Goal: Task Accomplishment & Management: Complete application form

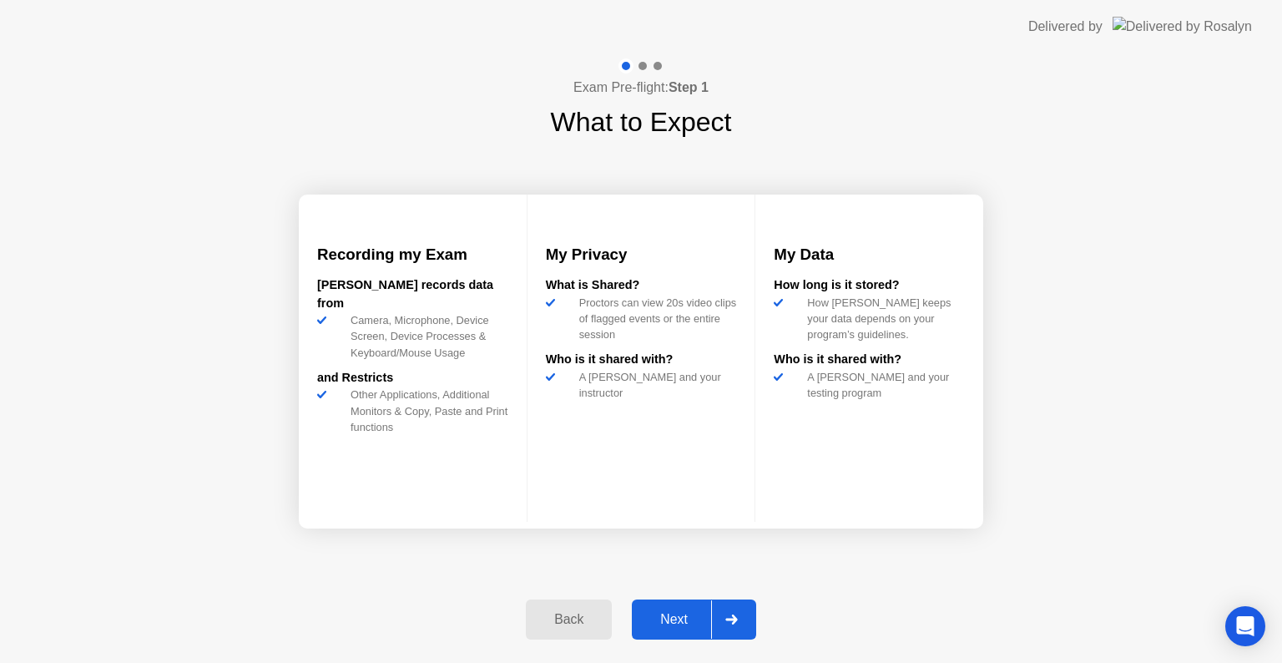
click at [719, 618] on div at bounding box center [731, 619] width 40 height 38
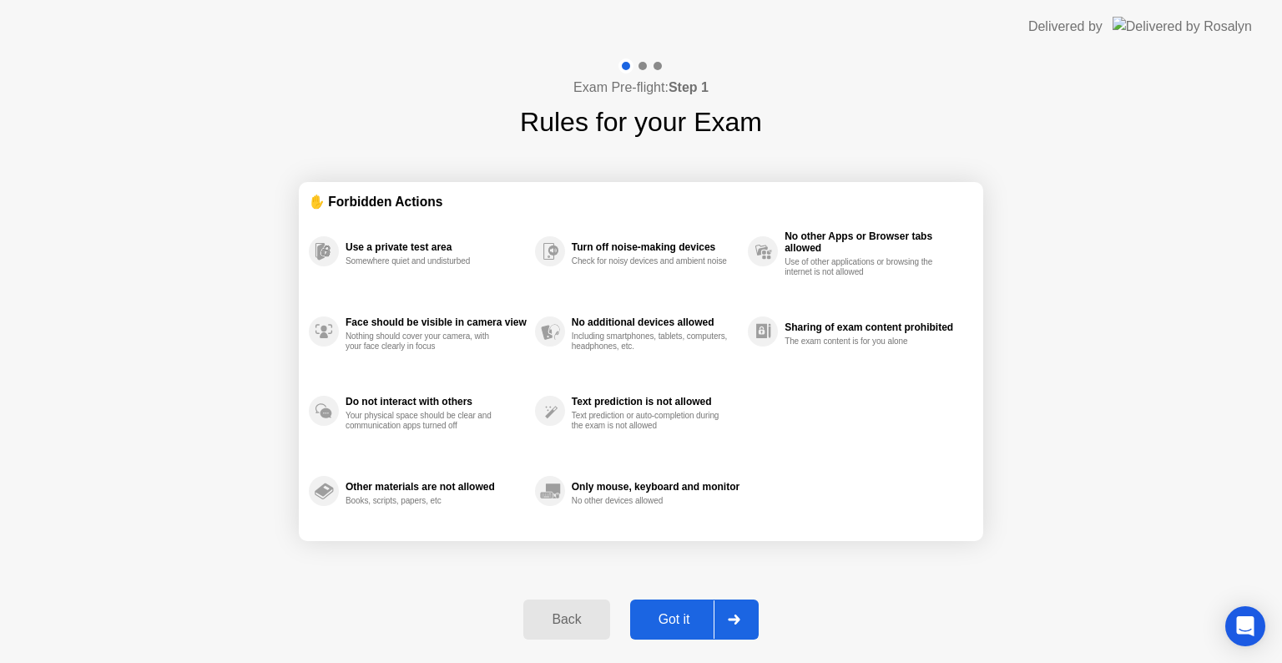
click at [698, 629] on button "Got it" at bounding box center [694, 619] width 129 height 40
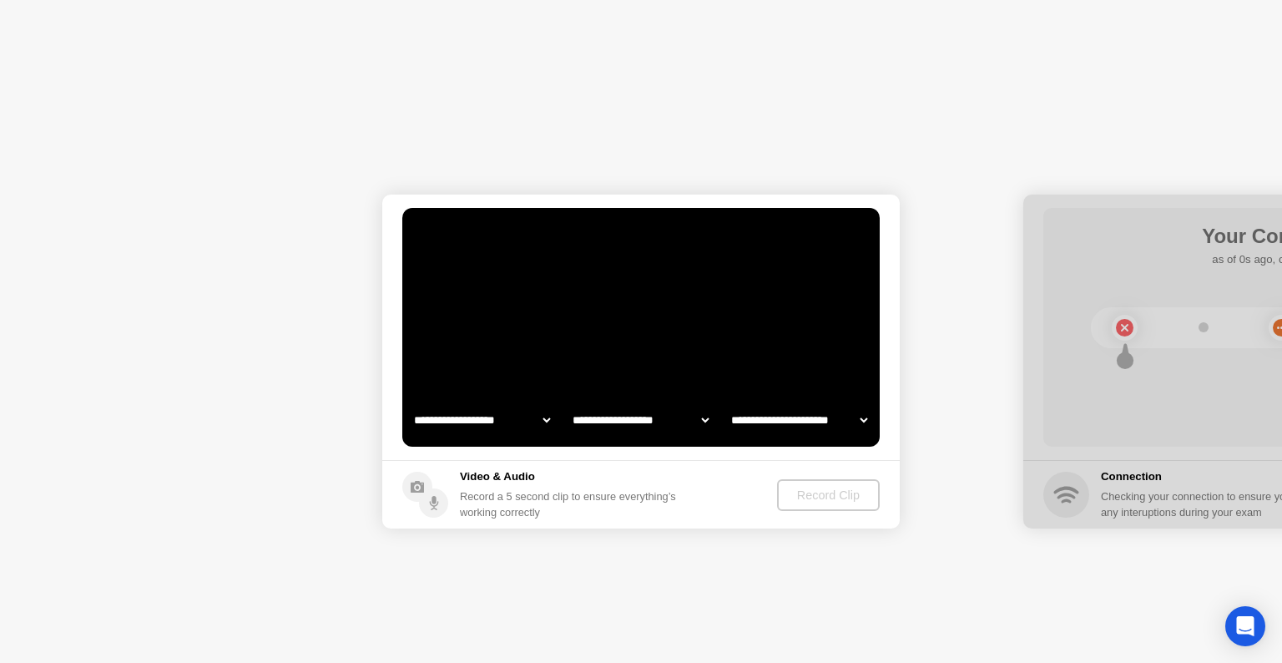
select select "**********"
select select "*******"
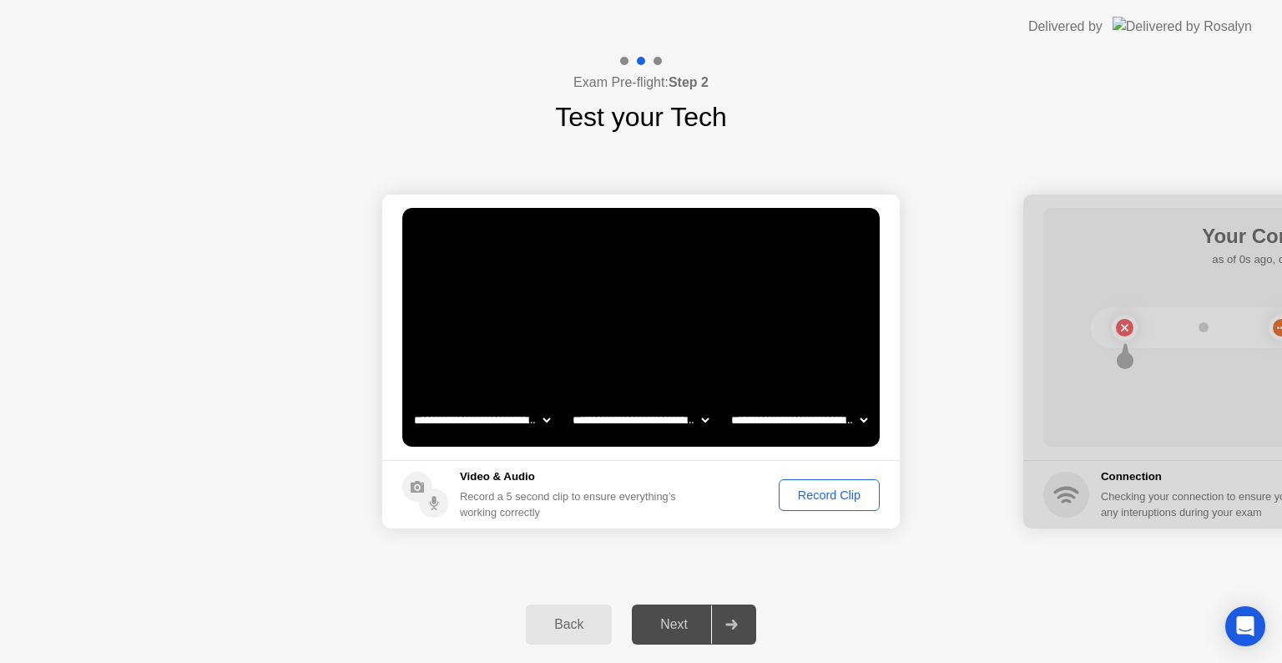
click at [818, 498] on div "Record Clip" at bounding box center [829, 494] width 89 height 13
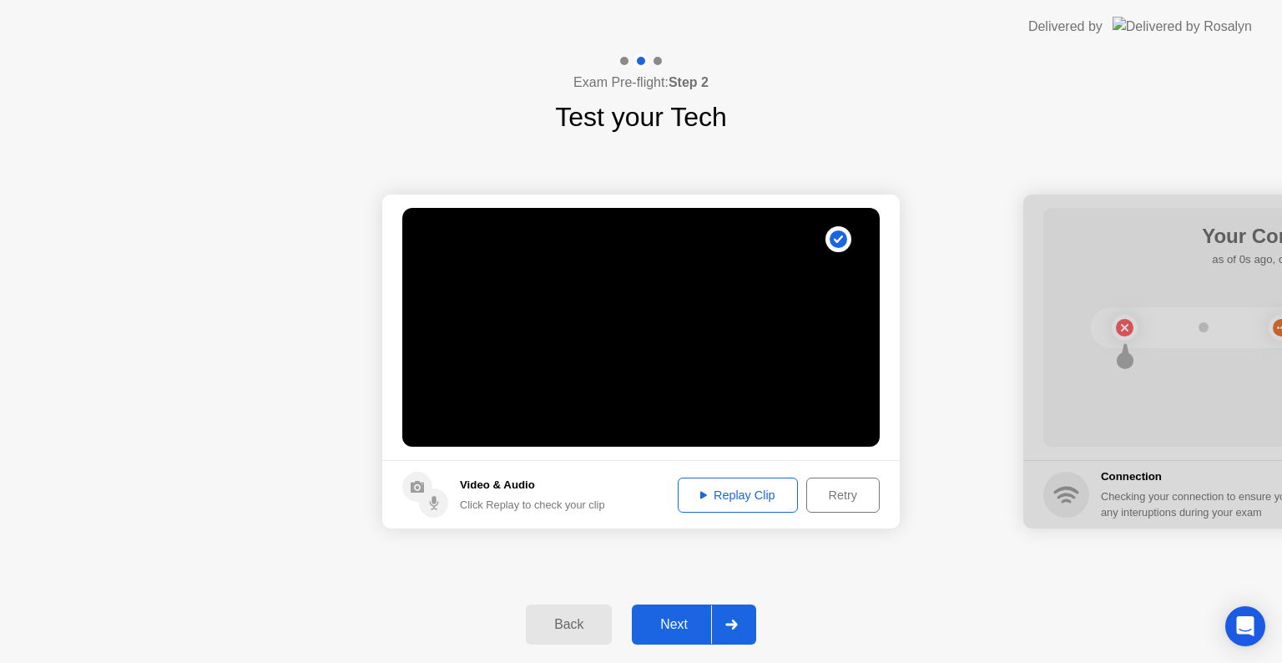
click at [733, 481] on button "Replay Clip" at bounding box center [738, 494] width 120 height 35
click at [669, 612] on button "Next" at bounding box center [694, 624] width 124 height 40
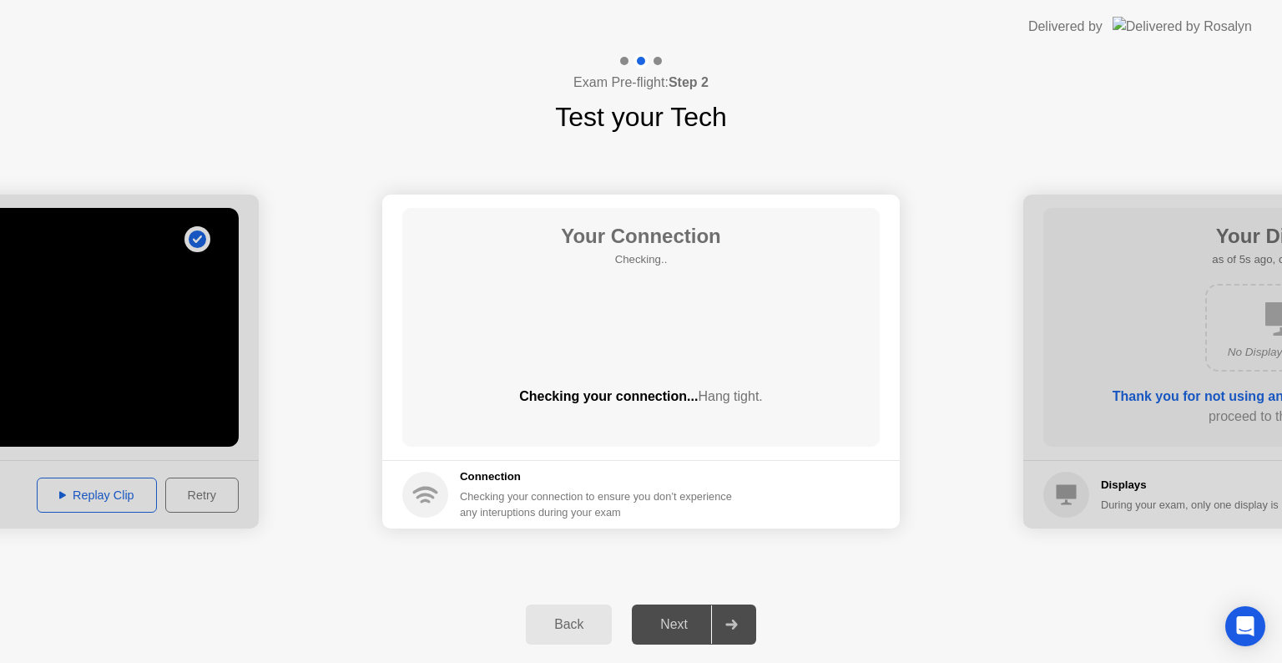
drag, startPoint x: 639, startPoint y: 648, endPoint x: 140, endPoint y: 370, distance: 571.4
click at [140, 370] on div "**********" at bounding box center [641, 357] width 1282 height 609
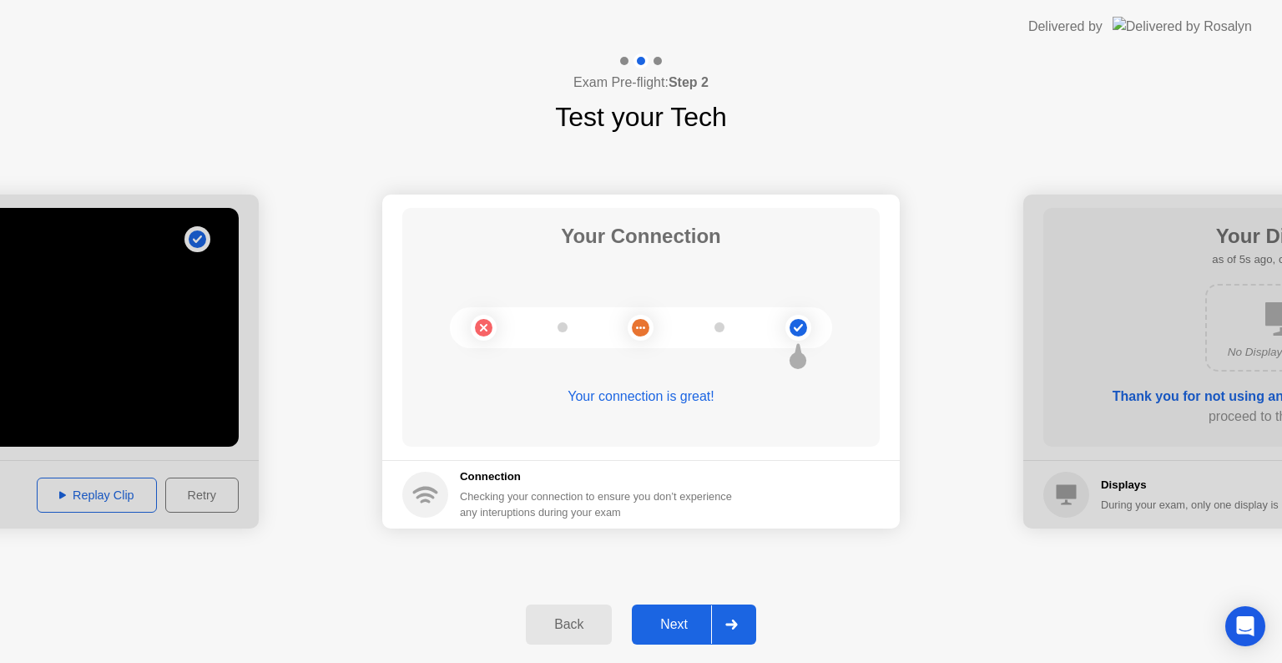
click at [684, 611] on button "Next" at bounding box center [694, 624] width 124 height 40
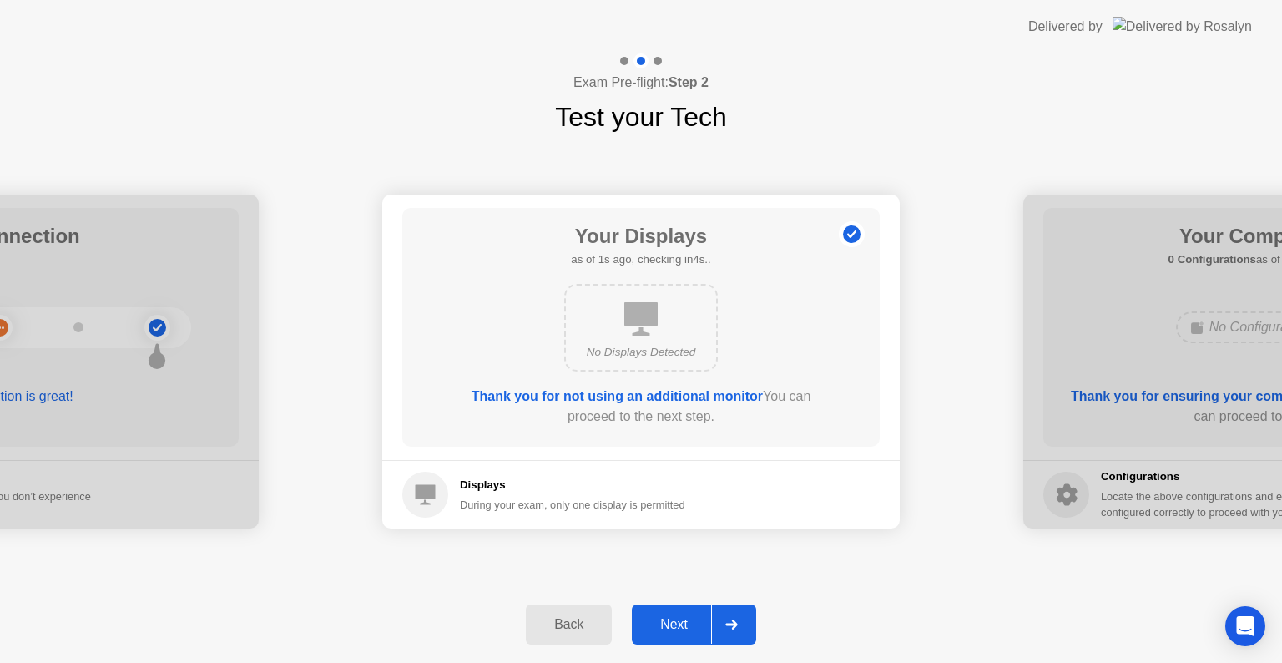
click at [701, 617] on div "Next" at bounding box center [674, 624] width 74 height 15
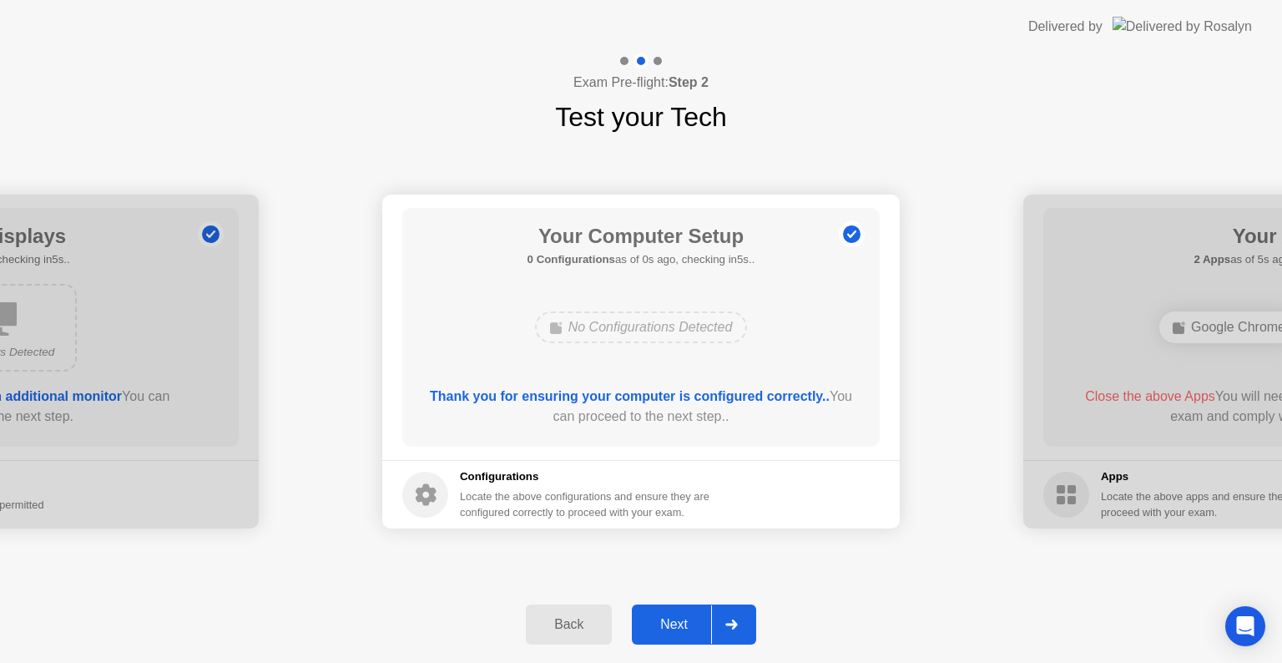
click at [701, 617] on div "Next" at bounding box center [674, 624] width 74 height 15
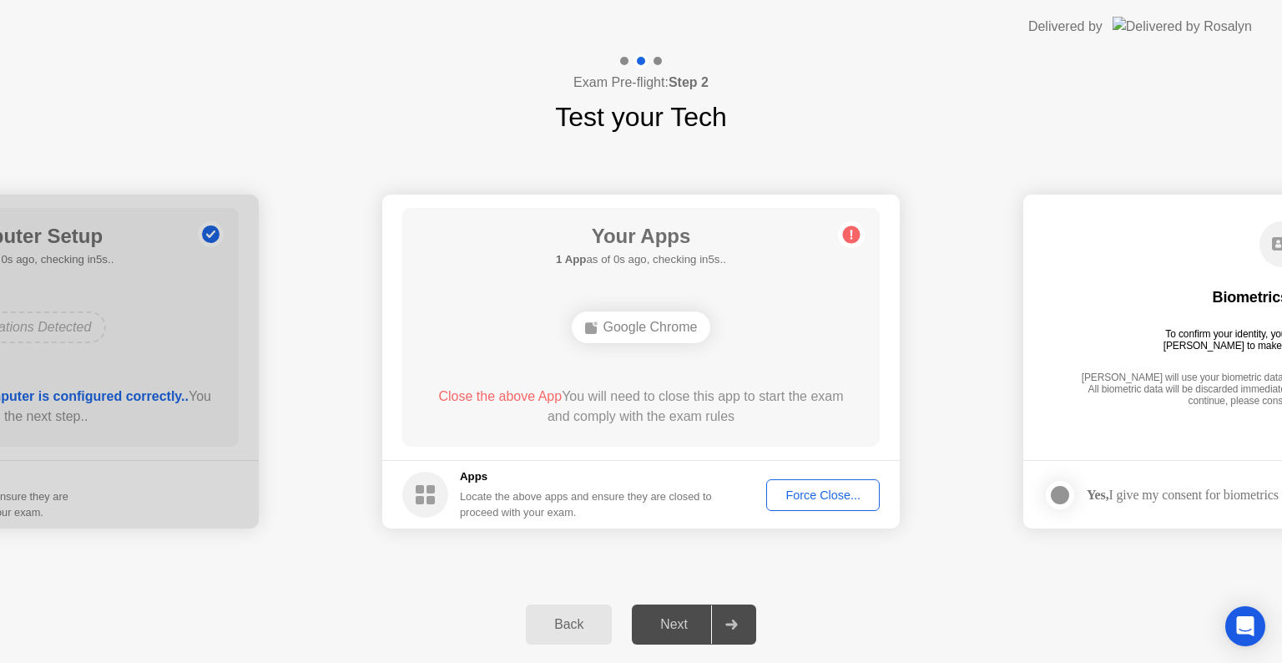
click at [706, 624] on div "Next" at bounding box center [674, 624] width 74 height 15
click at [819, 490] on div "Force Close..." at bounding box center [823, 494] width 102 height 13
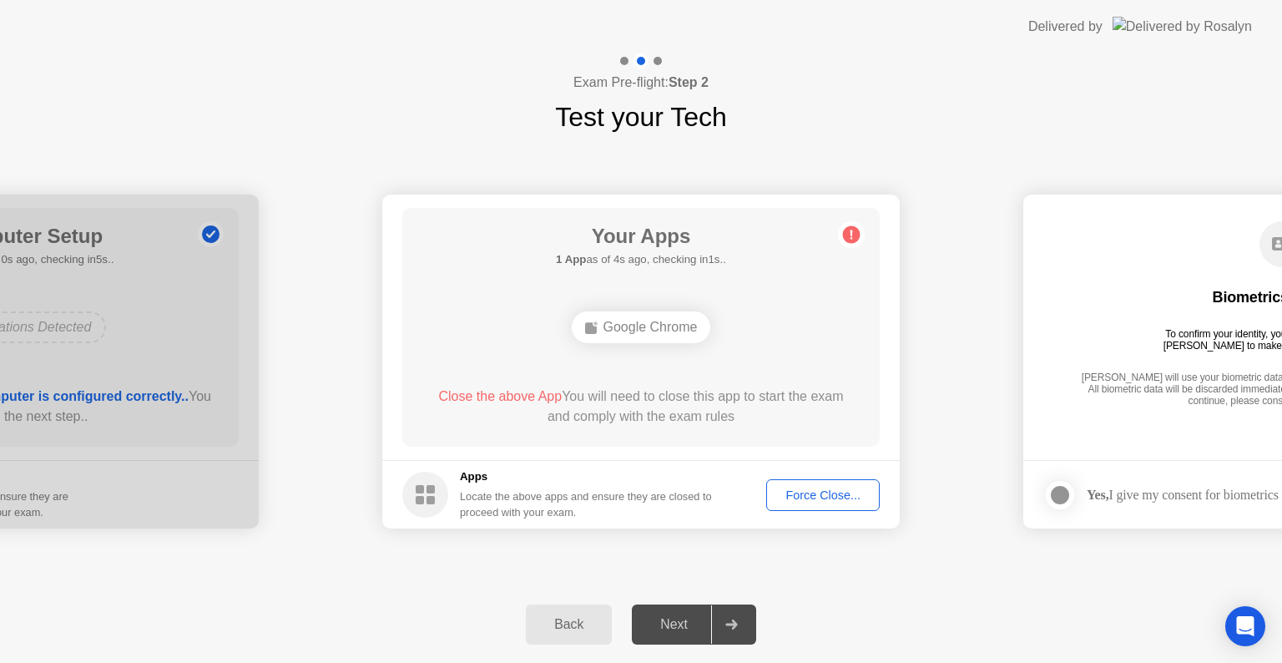
drag, startPoint x: 840, startPoint y: 493, endPoint x: 749, endPoint y: 556, distance: 110.9
click at [749, 556] on div "**********" at bounding box center [641, 361] width 1282 height 449
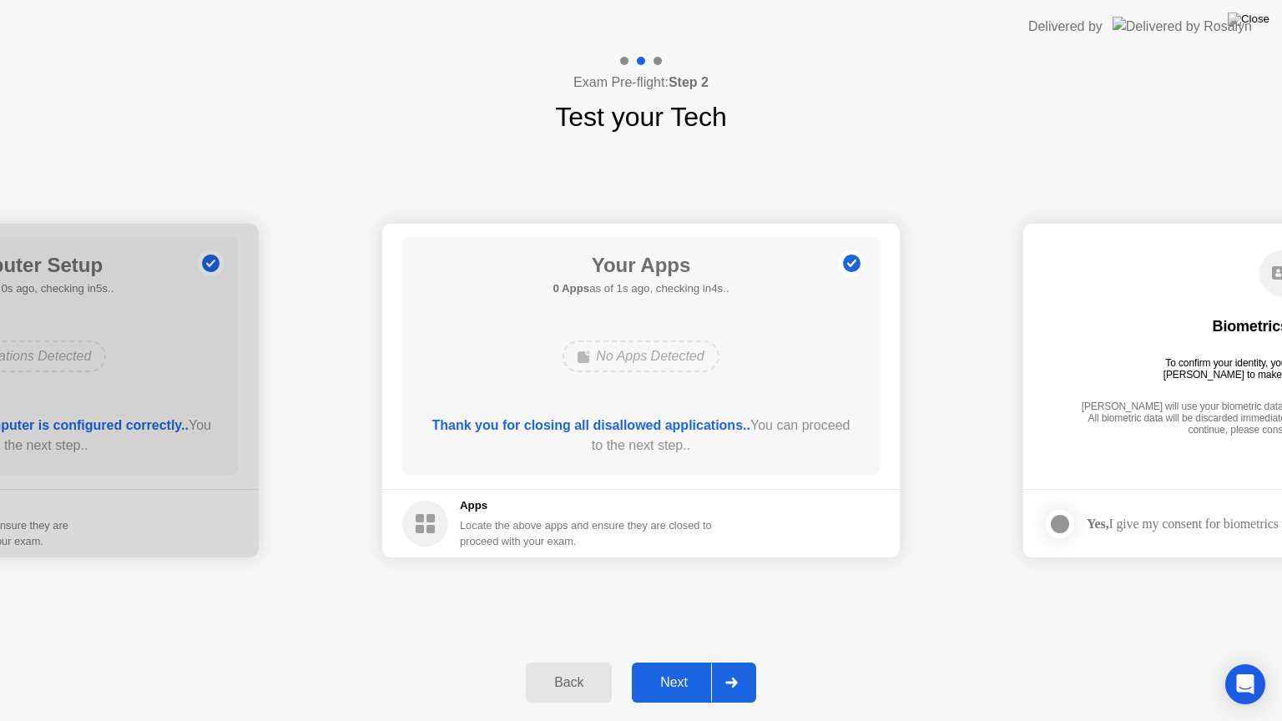
click at [694, 662] on div "Next" at bounding box center [674, 682] width 74 height 15
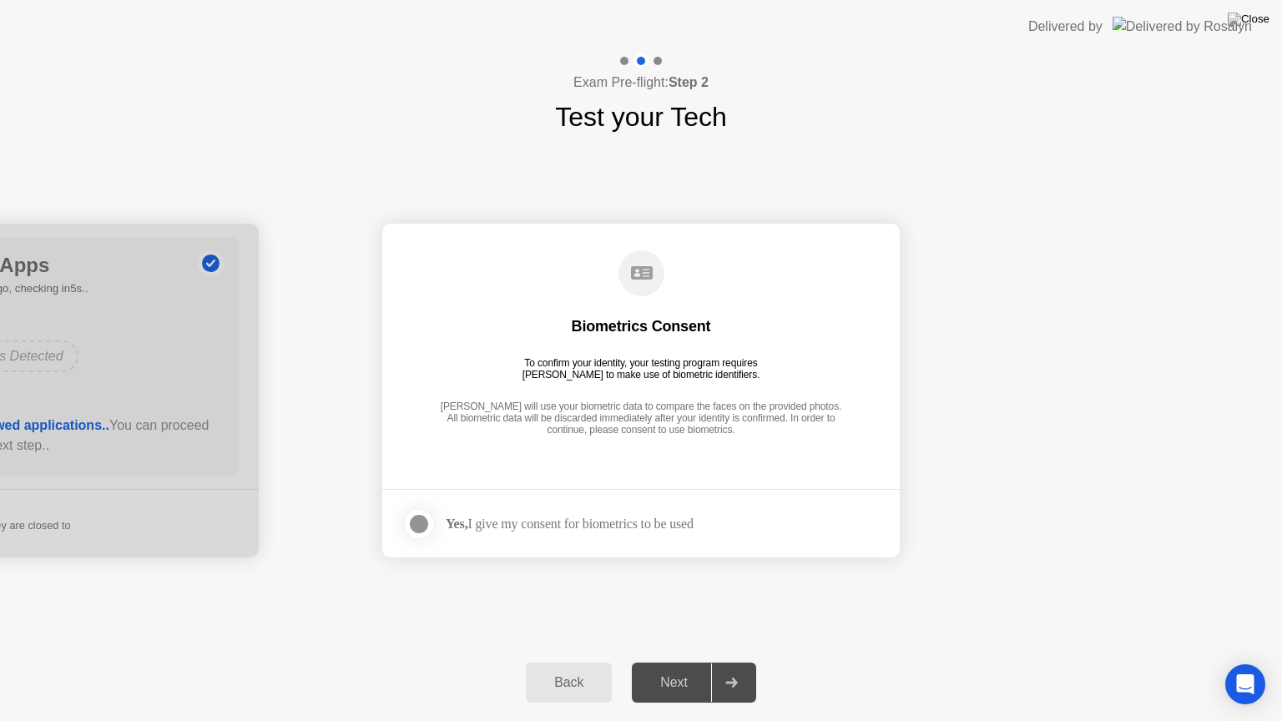
click at [694, 662] on div "Next" at bounding box center [674, 682] width 74 height 15
click at [455, 508] on div "Yes, I give my consent for biometrics to be used" at bounding box center [547, 524] width 291 height 33
click at [421, 525] on div at bounding box center [419, 524] width 20 height 20
click at [665, 662] on button "Next" at bounding box center [694, 683] width 124 height 40
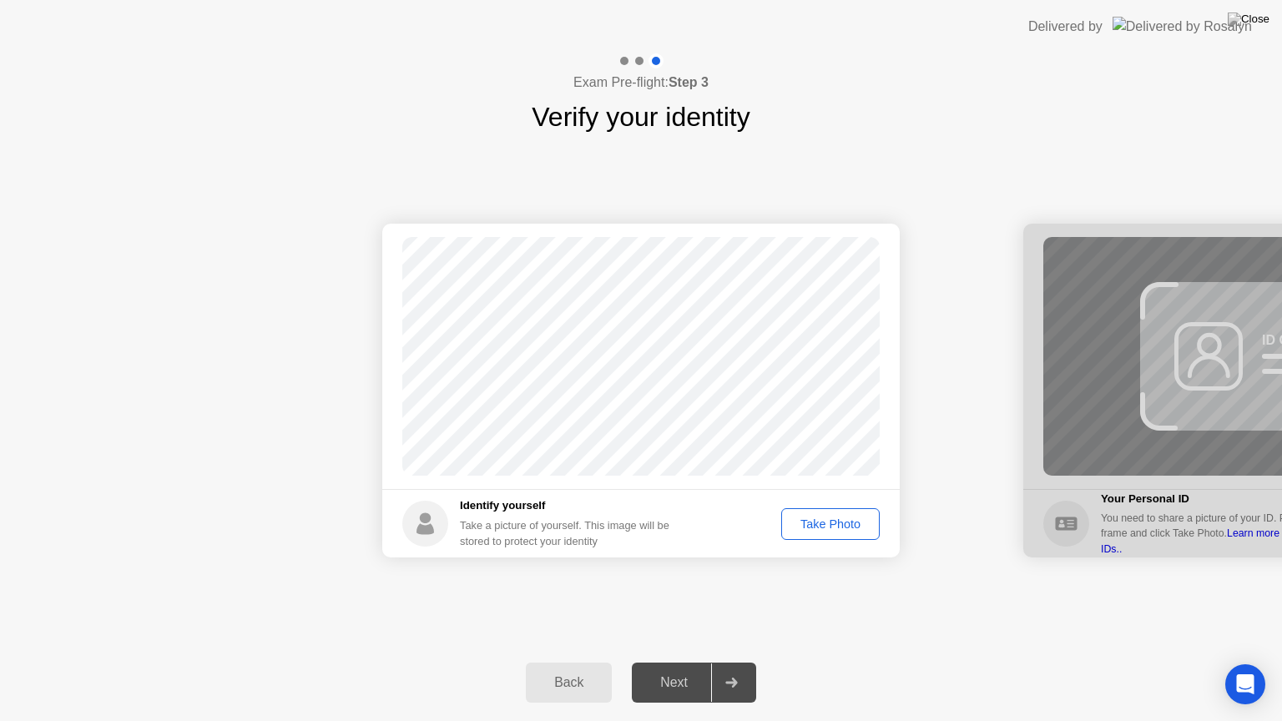
click at [831, 533] on button "Take Photo" at bounding box center [830, 524] width 99 height 32
click at [862, 524] on div "Retake" at bounding box center [841, 524] width 65 height 13
click at [862, 524] on div "Take Photo" at bounding box center [830, 524] width 87 height 13
click at [849, 523] on div "Retake" at bounding box center [841, 524] width 65 height 13
click at [848, 523] on div "Take Photo" at bounding box center [830, 524] width 87 height 13
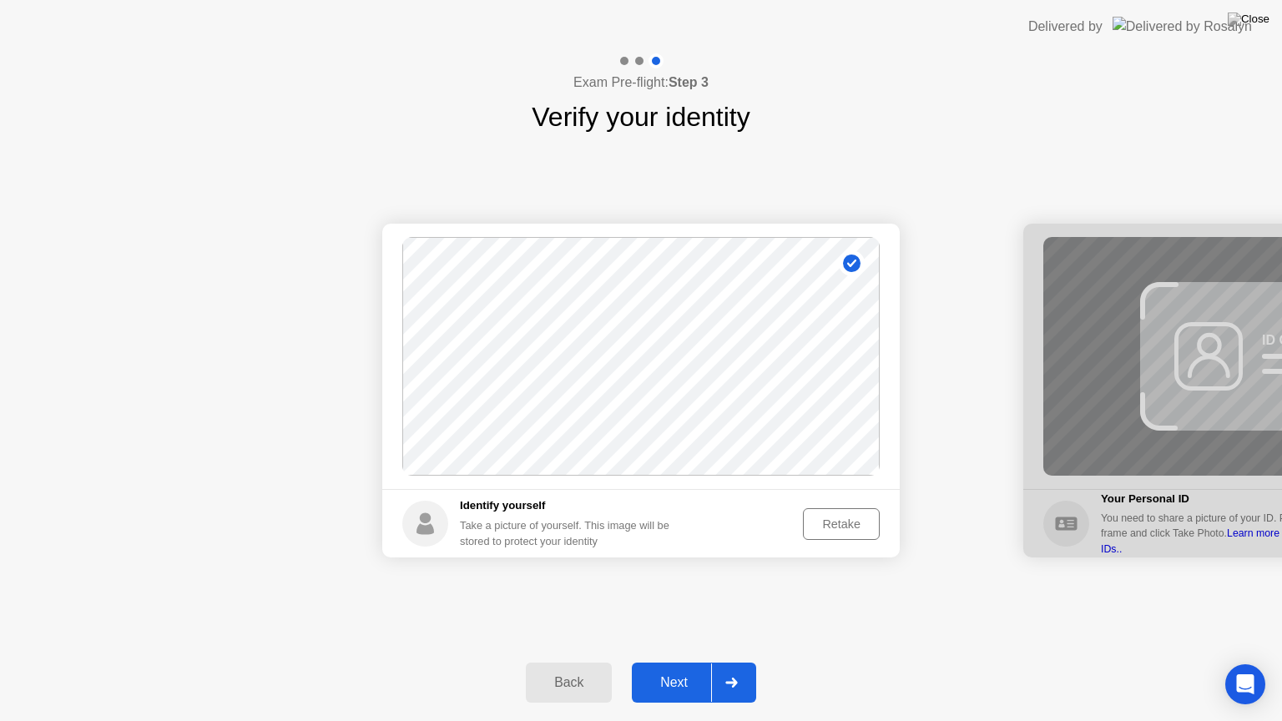
click at [682, 662] on div "Next" at bounding box center [674, 682] width 74 height 15
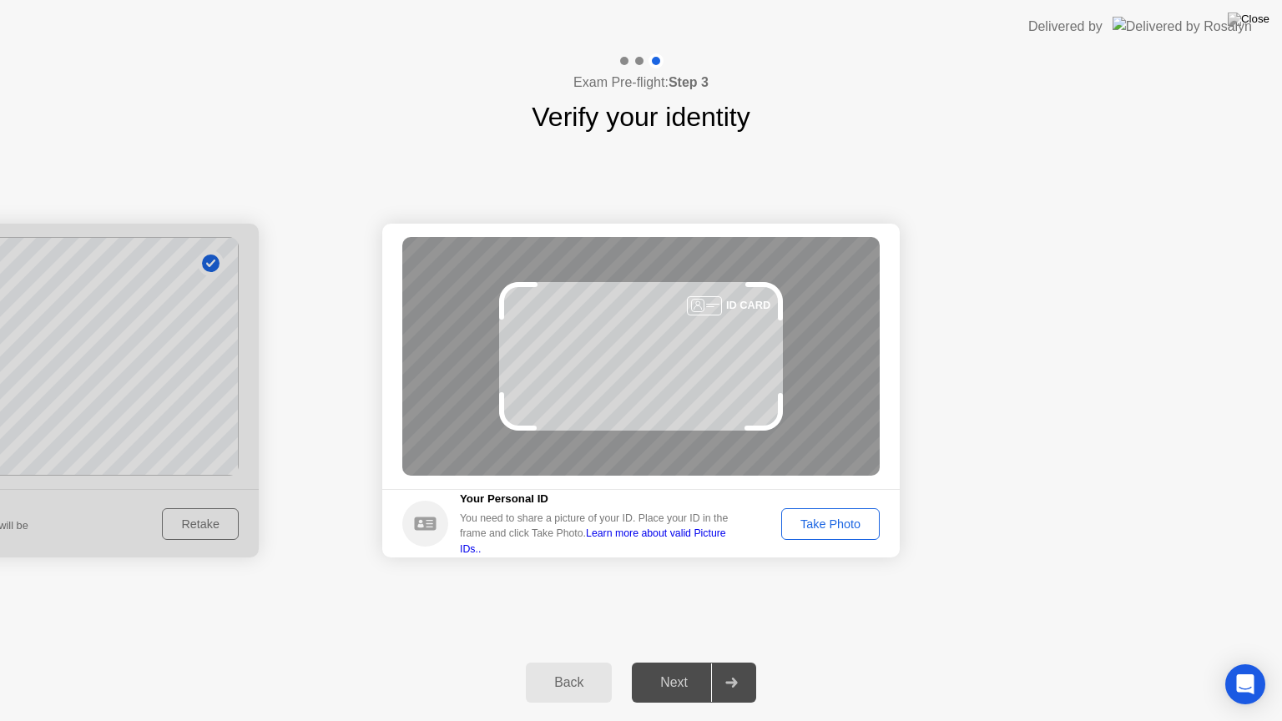
click at [817, 522] on div "Take Photo" at bounding box center [830, 524] width 87 height 13
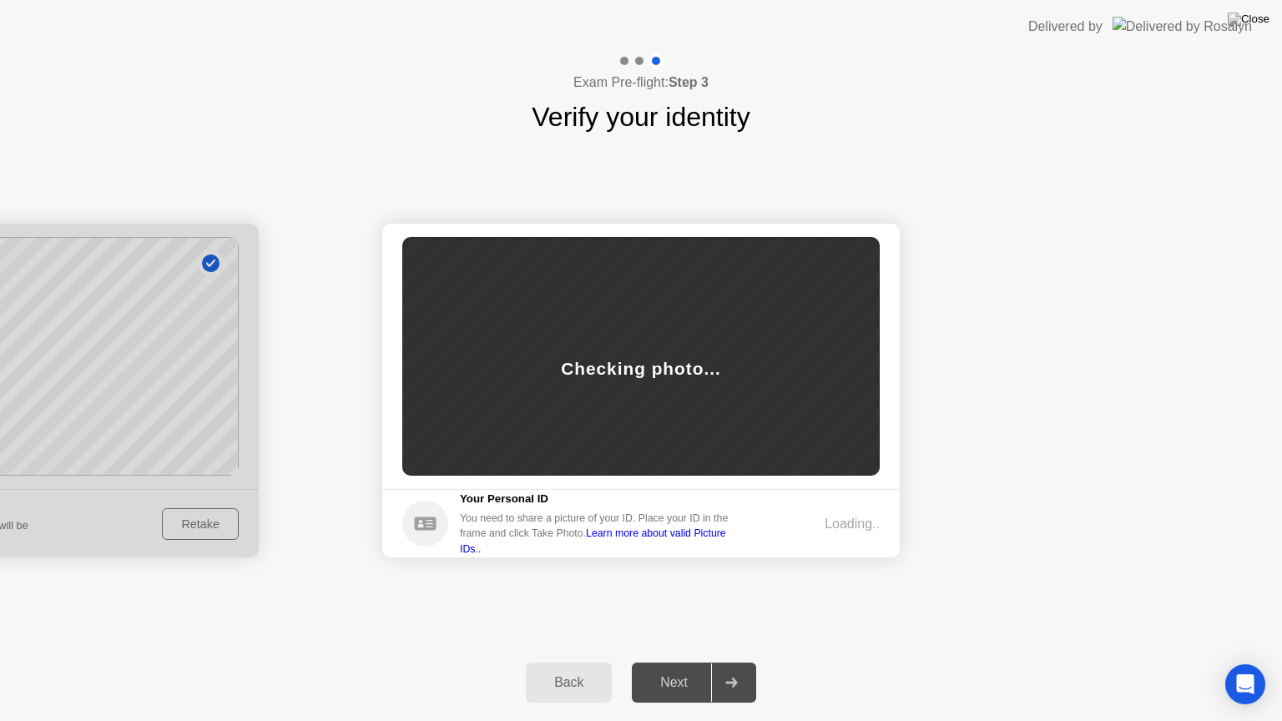
click at [817, 522] on div "Loading.." at bounding box center [825, 524] width 110 height 20
click at [673, 662] on button "Next" at bounding box center [694, 683] width 124 height 40
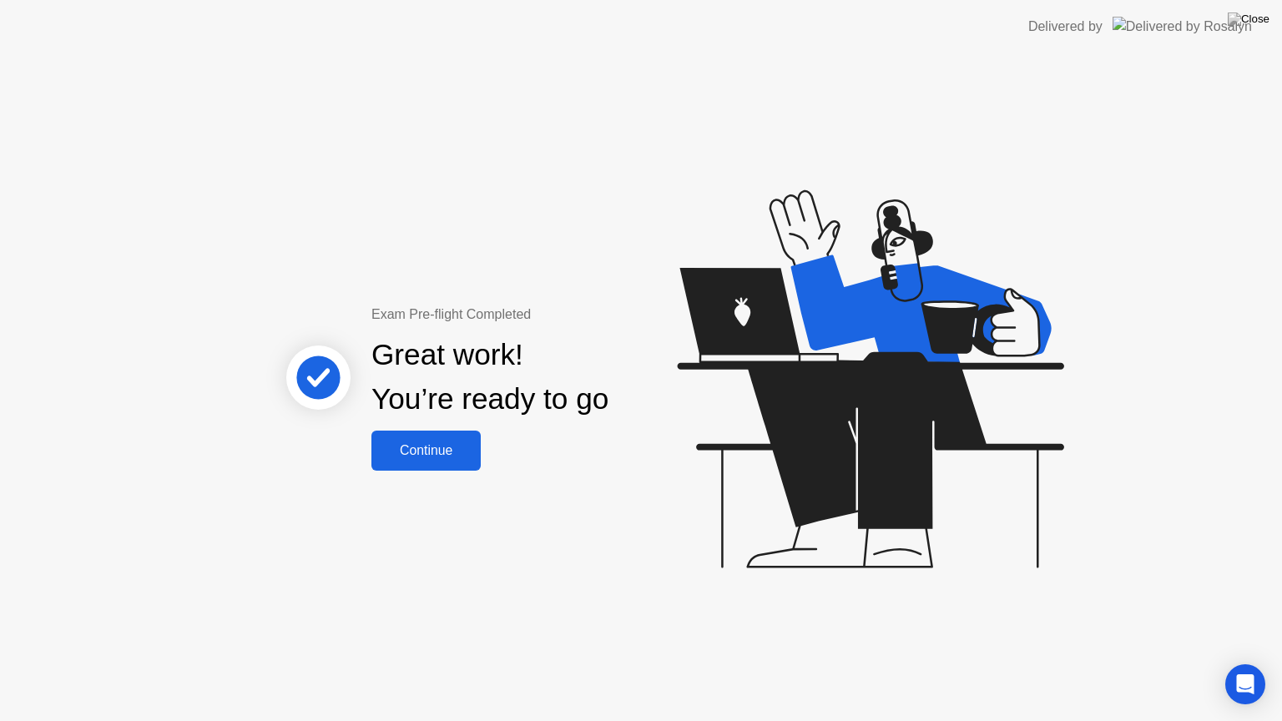
click at [427, 452] on div "Continue" at bounding box center [425, 450] width 99 height 15
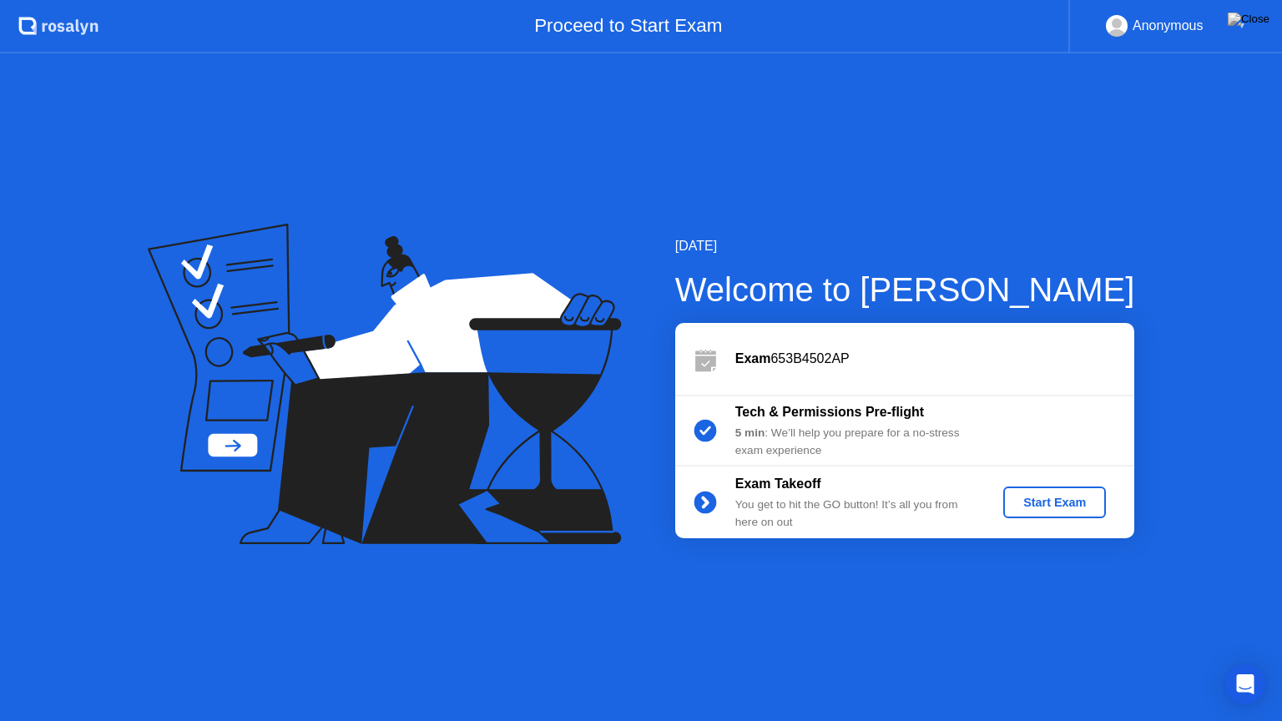
click at [1032, 496] on div "Start Exam" at bounding box center [1054, 502] width 89 height 13
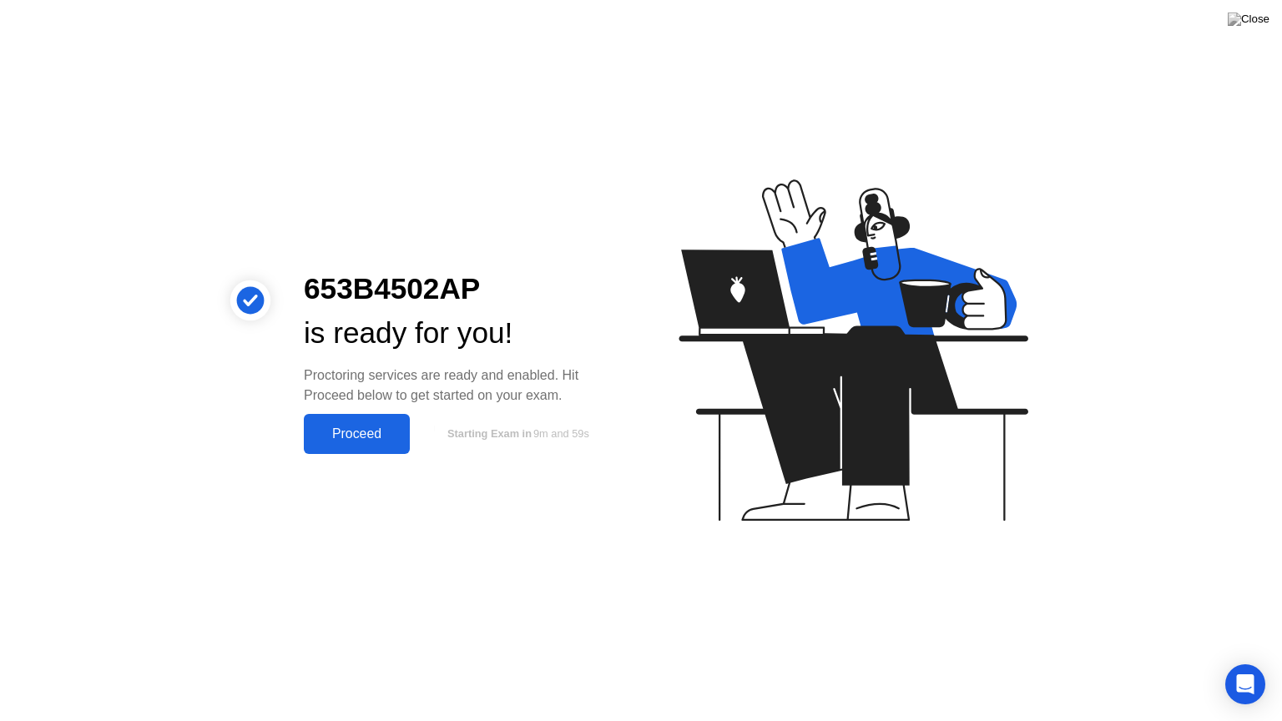
click at [358, 447] on button "Proceed" at bounding box center [357, 434] width 106 height 40
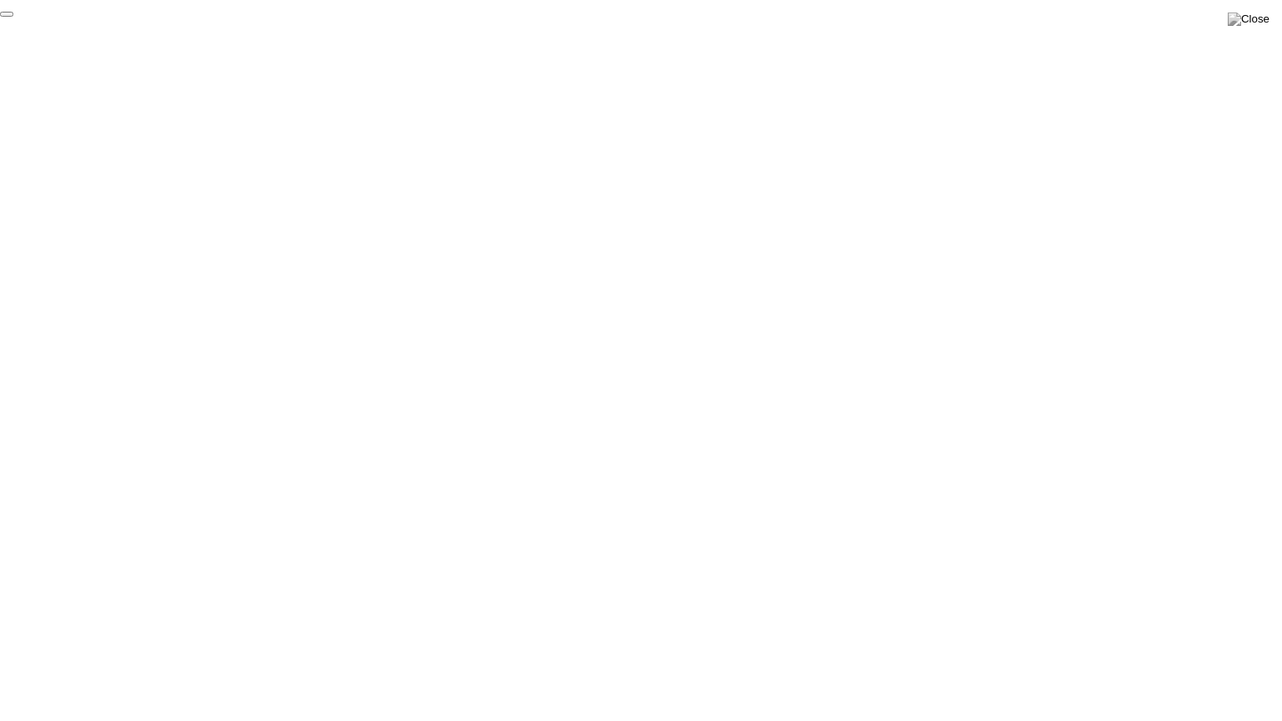
click div "End Proctoring Session"
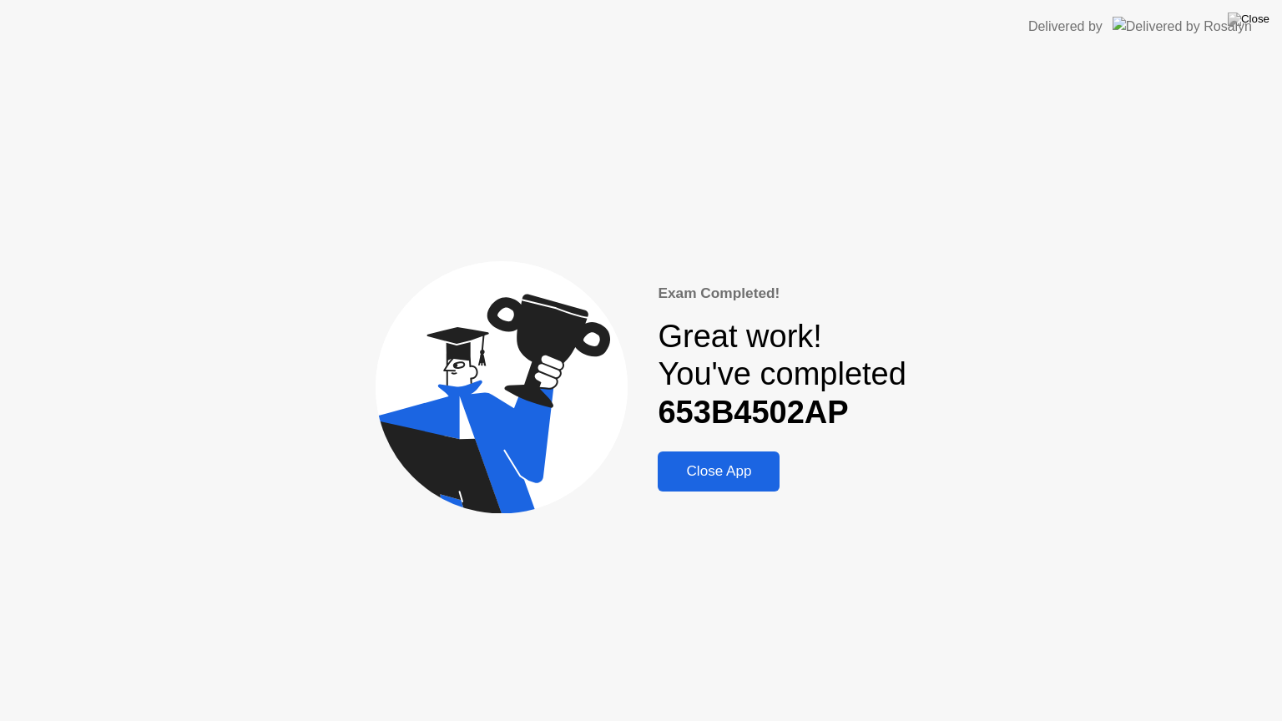
click at [745, 477] on div "Close App" at bounding box center [719, 471] width 112 height 17
